Goal: Task Accomplishment & Management: Manage account settings

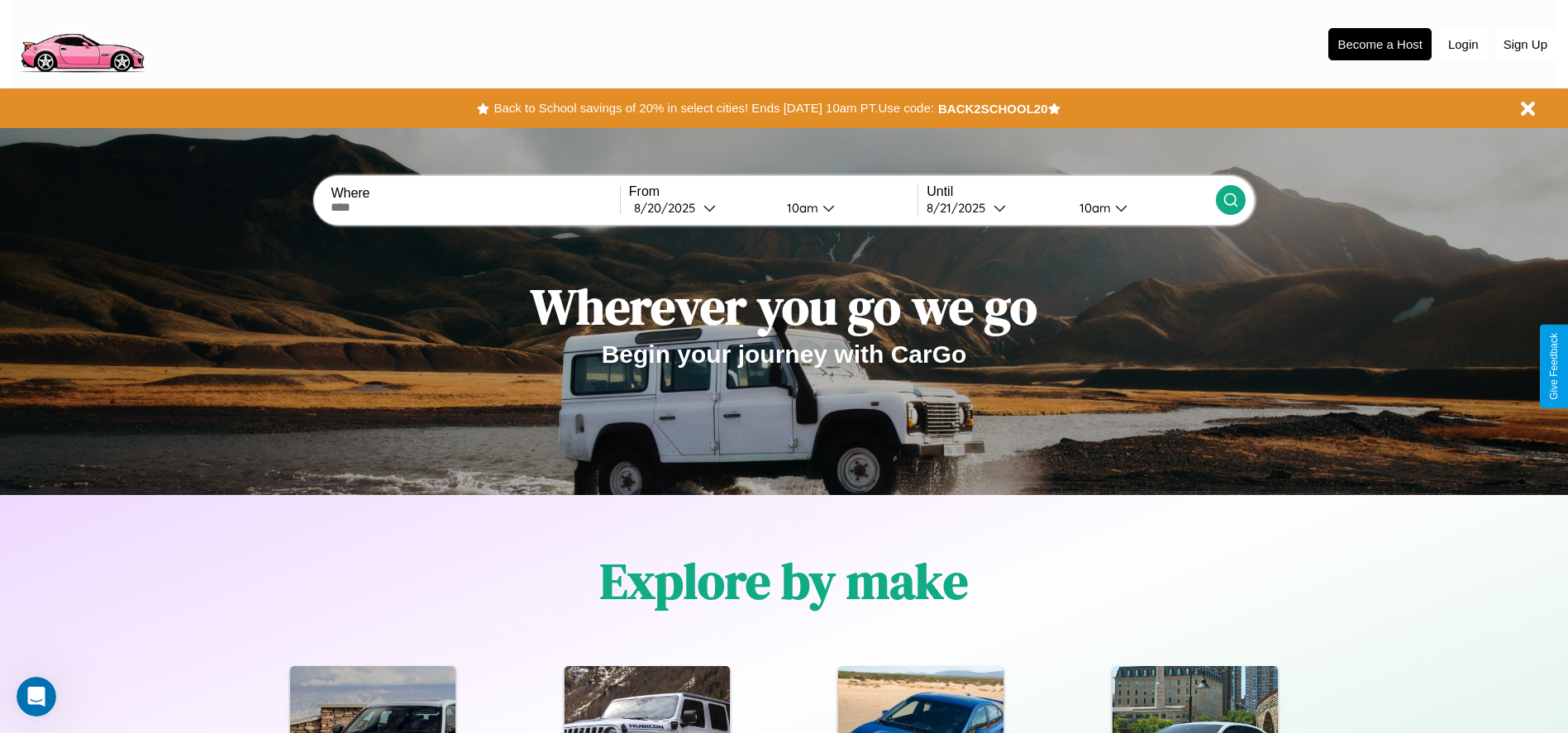
scroll to position [343, 0]
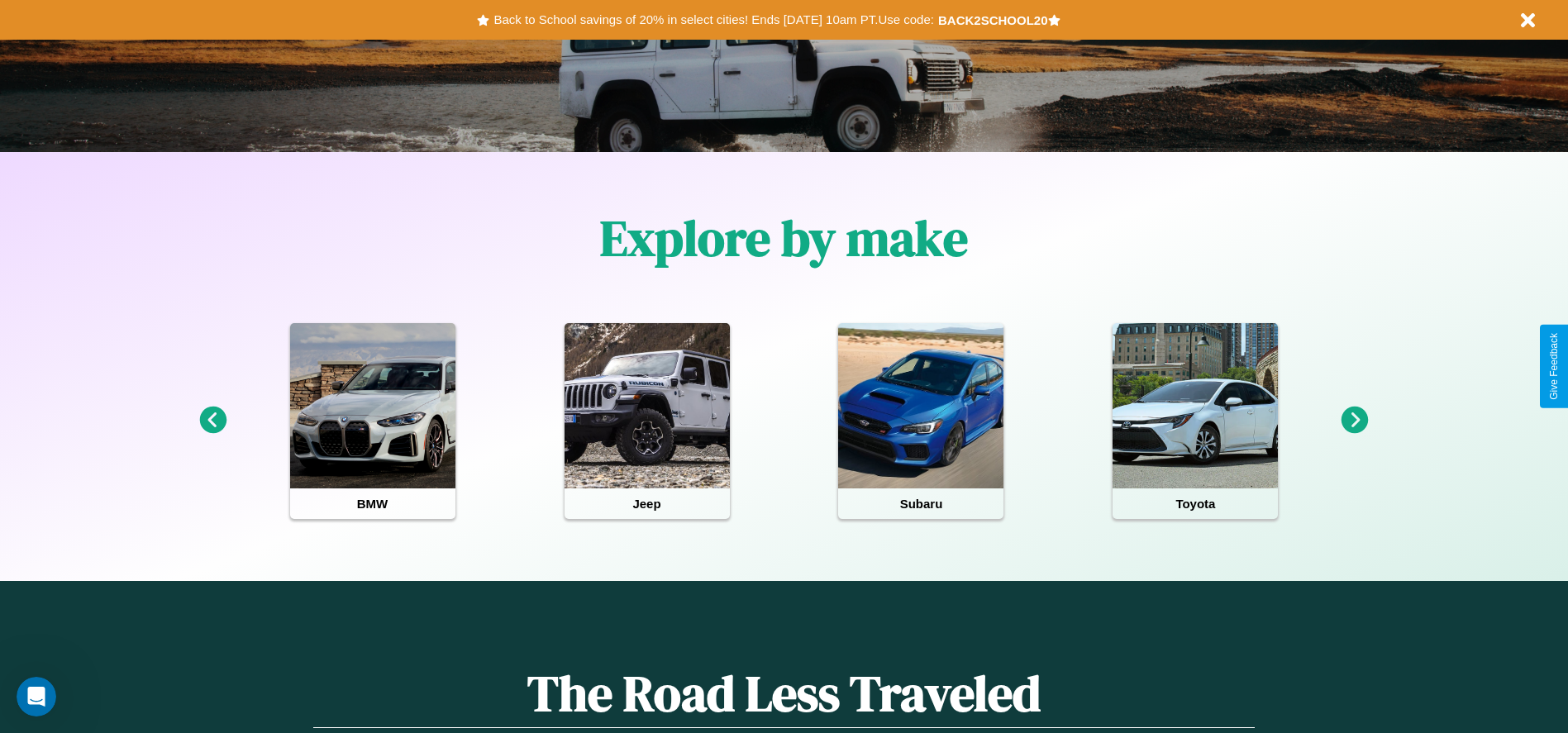
click at [1354, 420] on icon at bounding box center [1355, 420] width 28 height 28
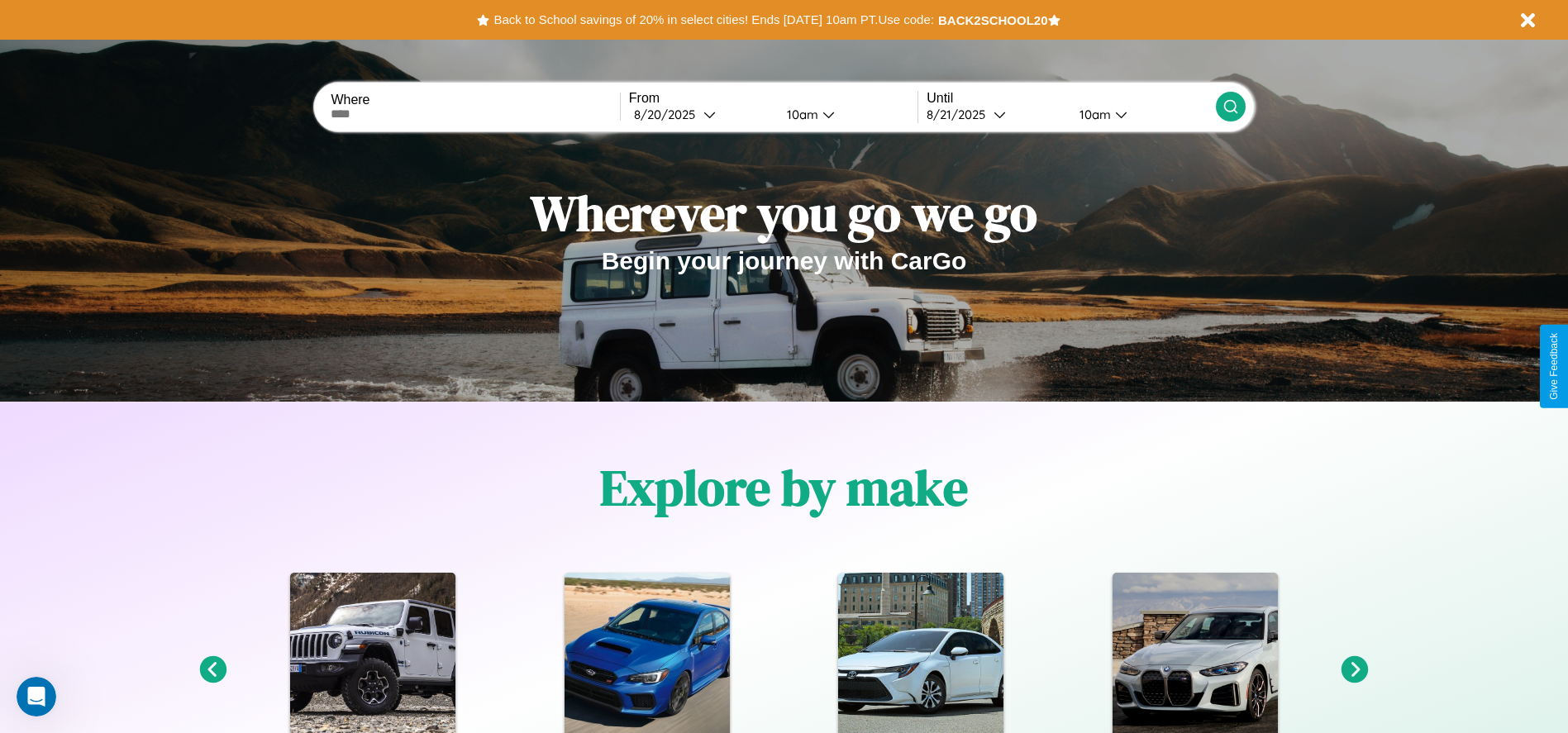
scroll to position [0, 0]
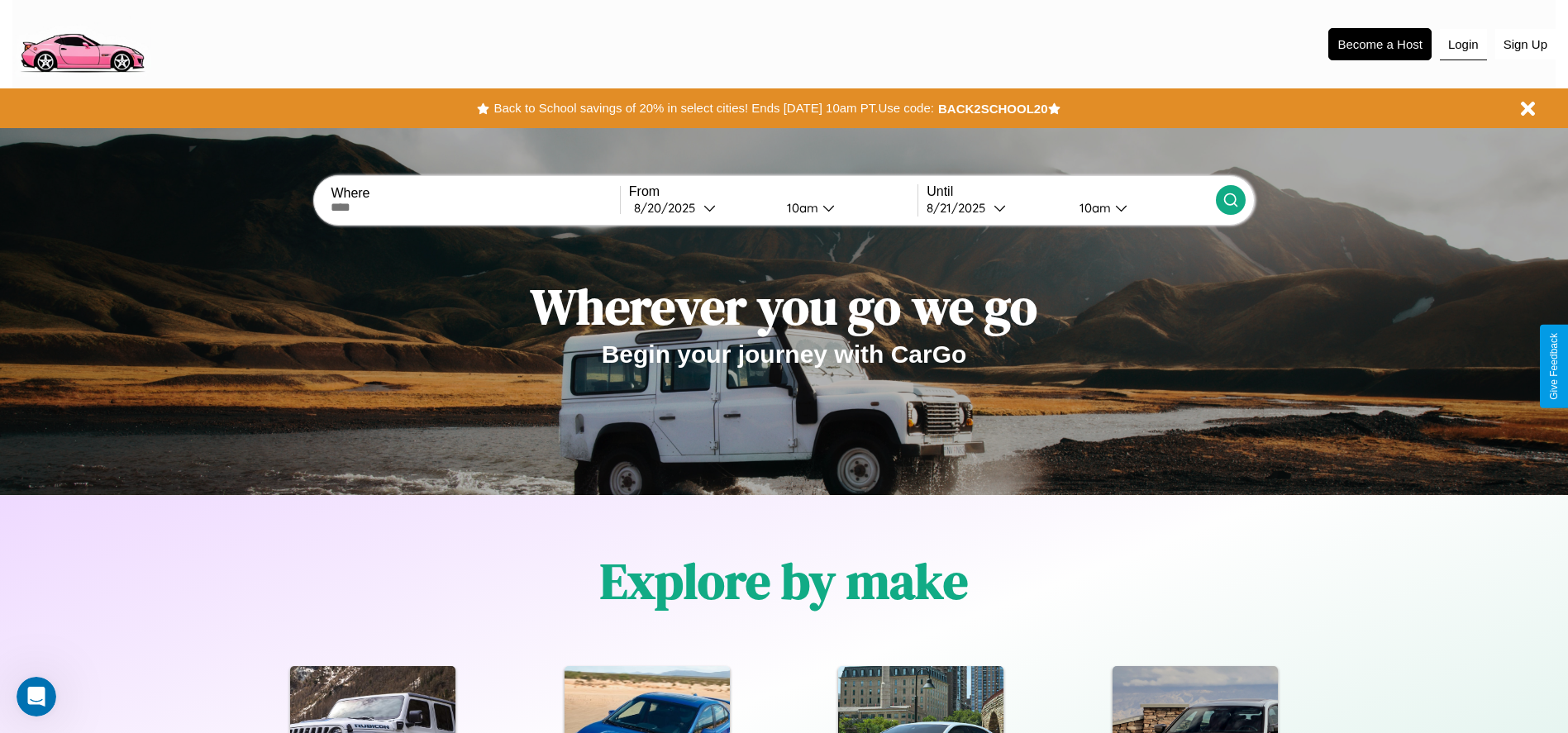
click at [1463, 44] on button "Login" at bounding box center [1463, 45] width 47 height 31
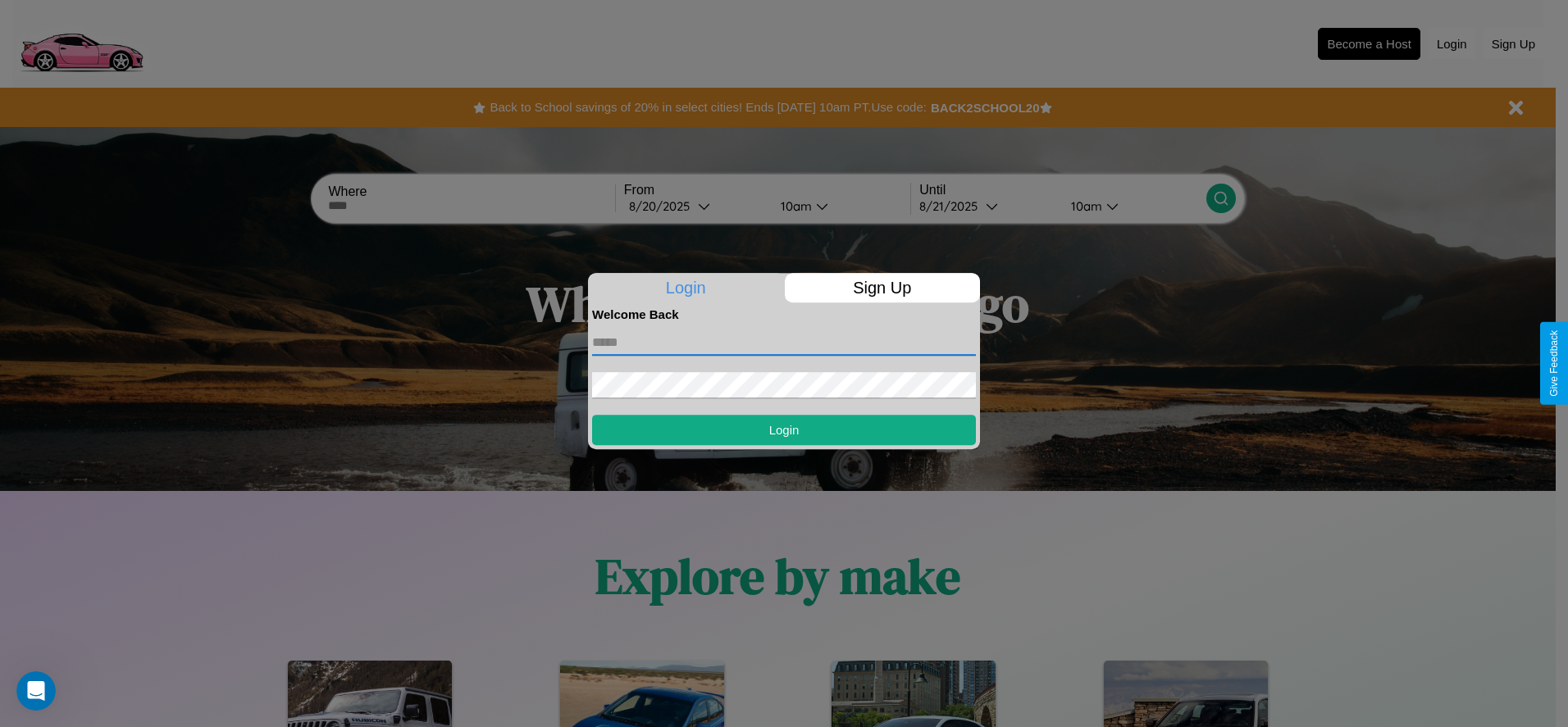
click at [784, 342] on input "text" at bounding box center [784, 343] width 384 height 27
type input "**********"
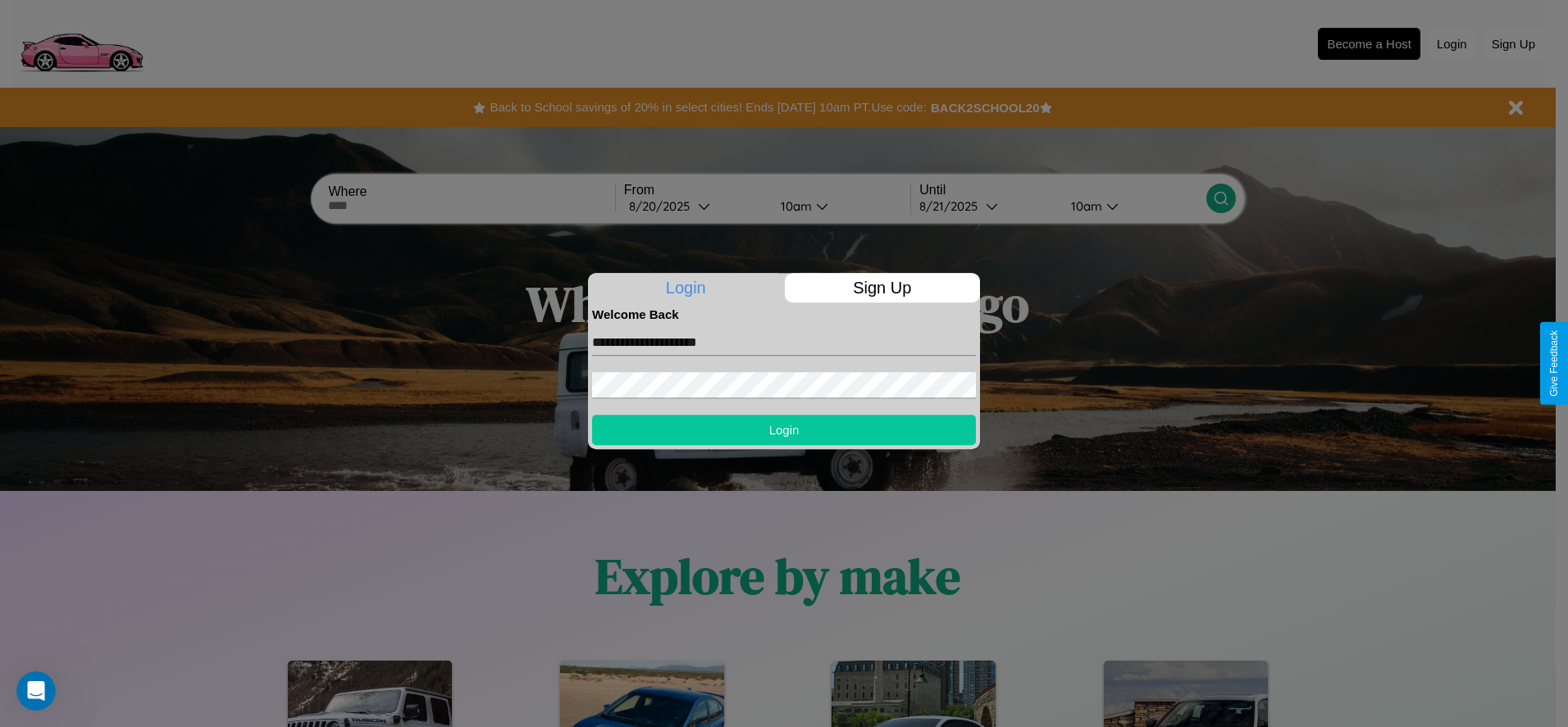
click at [784, 430] on button "Login" at bounding box center [784, 430] width 384 height 30
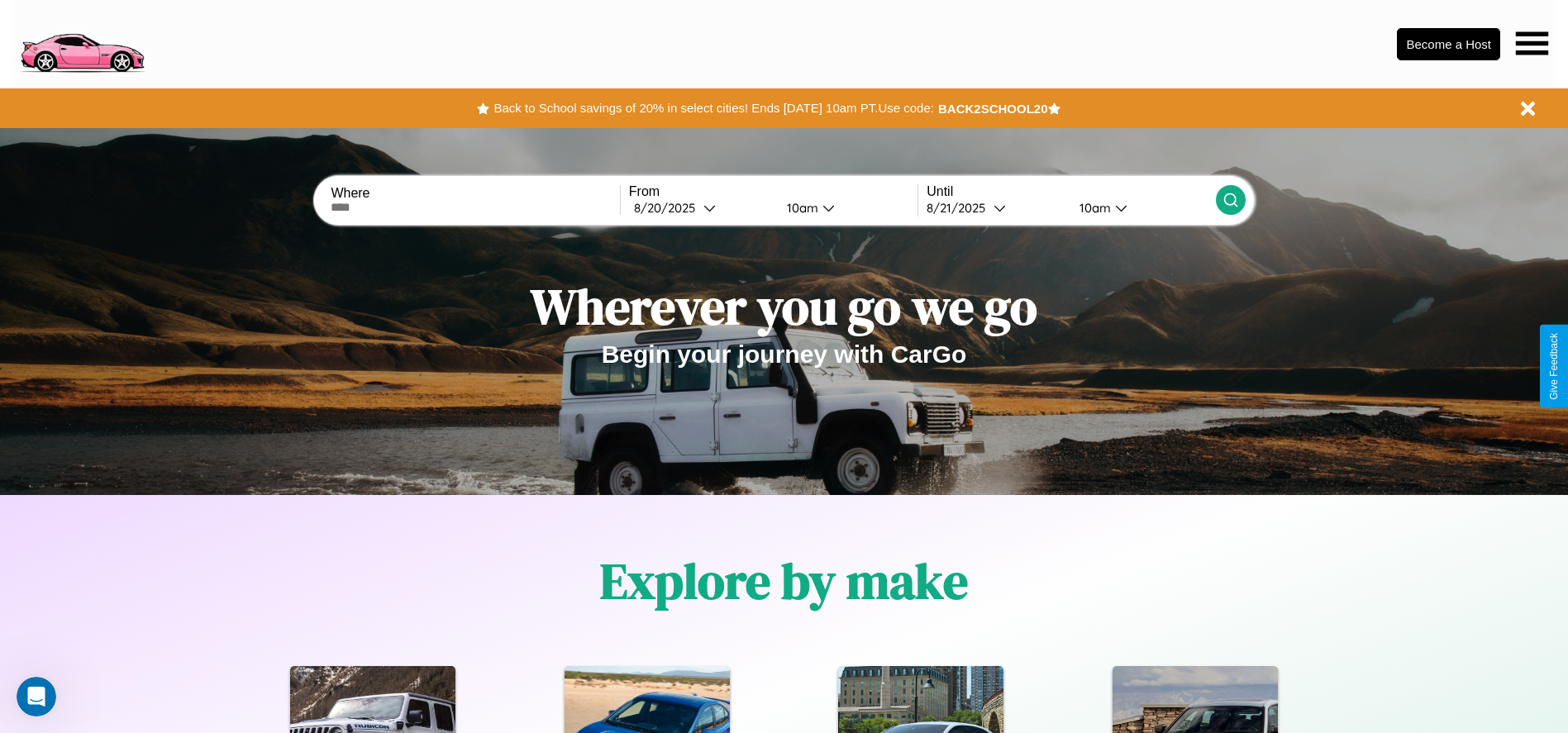
click at [1531, 43] on icon at bounding box center [1531, 42] width 32 height 23
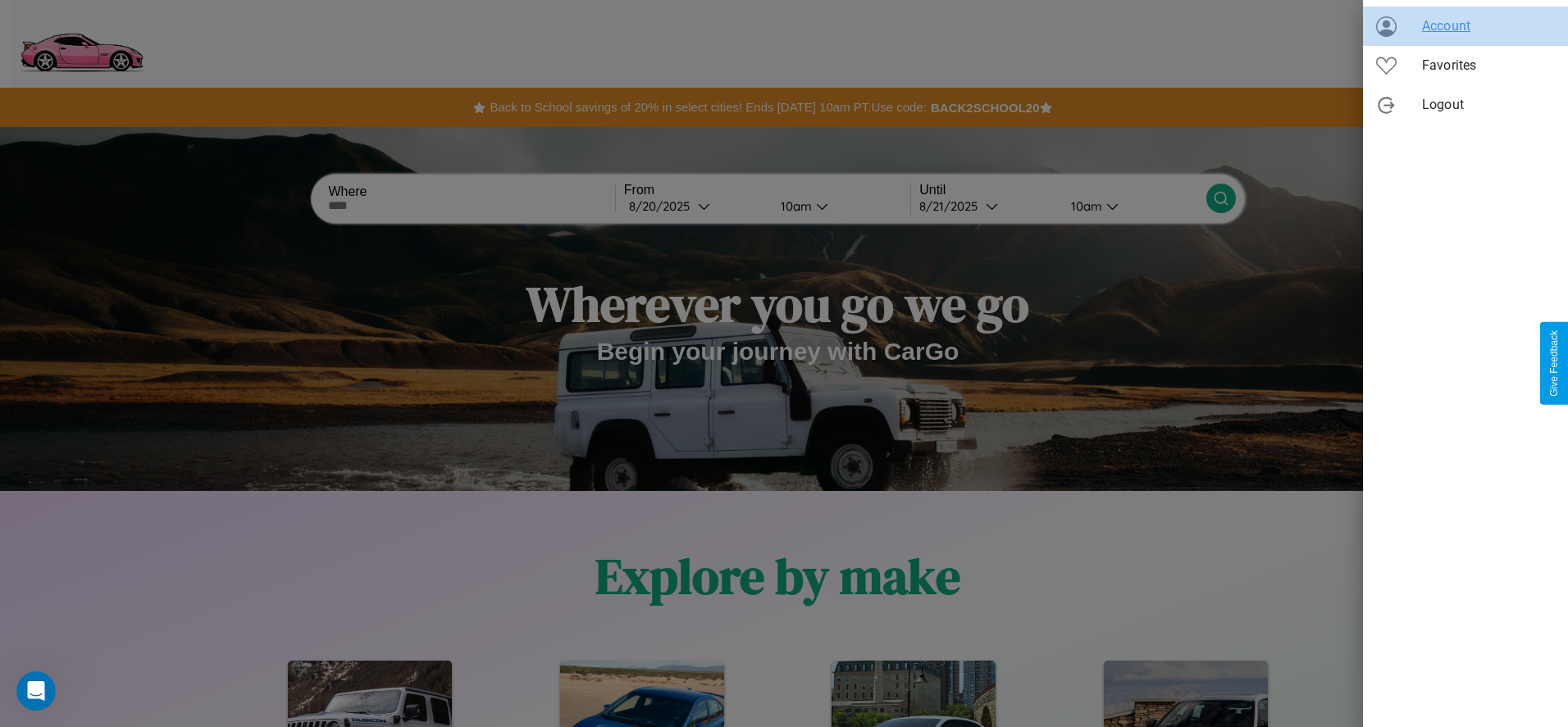
click at [1465, 27] on span "Account" at bounding box center [1488, 26] width 133 height 20
